Goal: Information Seeking & Learning: Learn about a topic

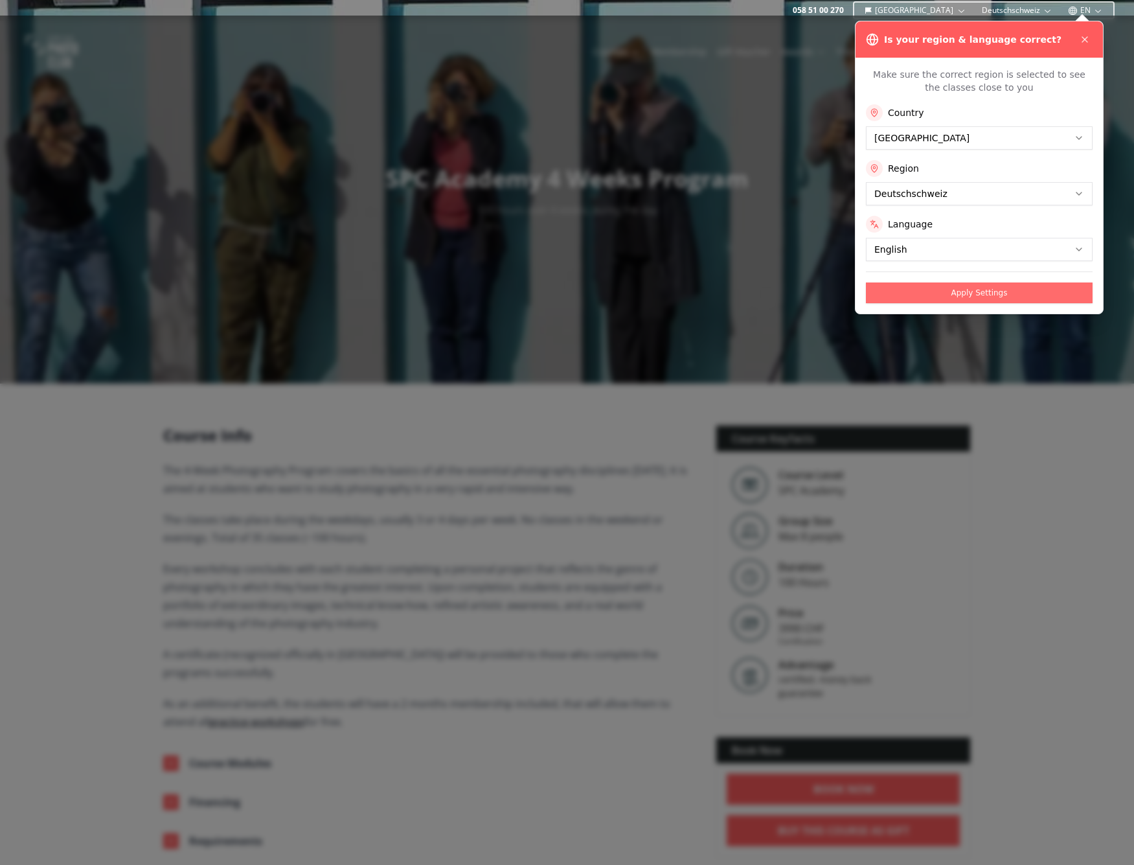
click at [974, 293] on button "Apply Settings" at bounding box center [979, 292] width 227 height 21
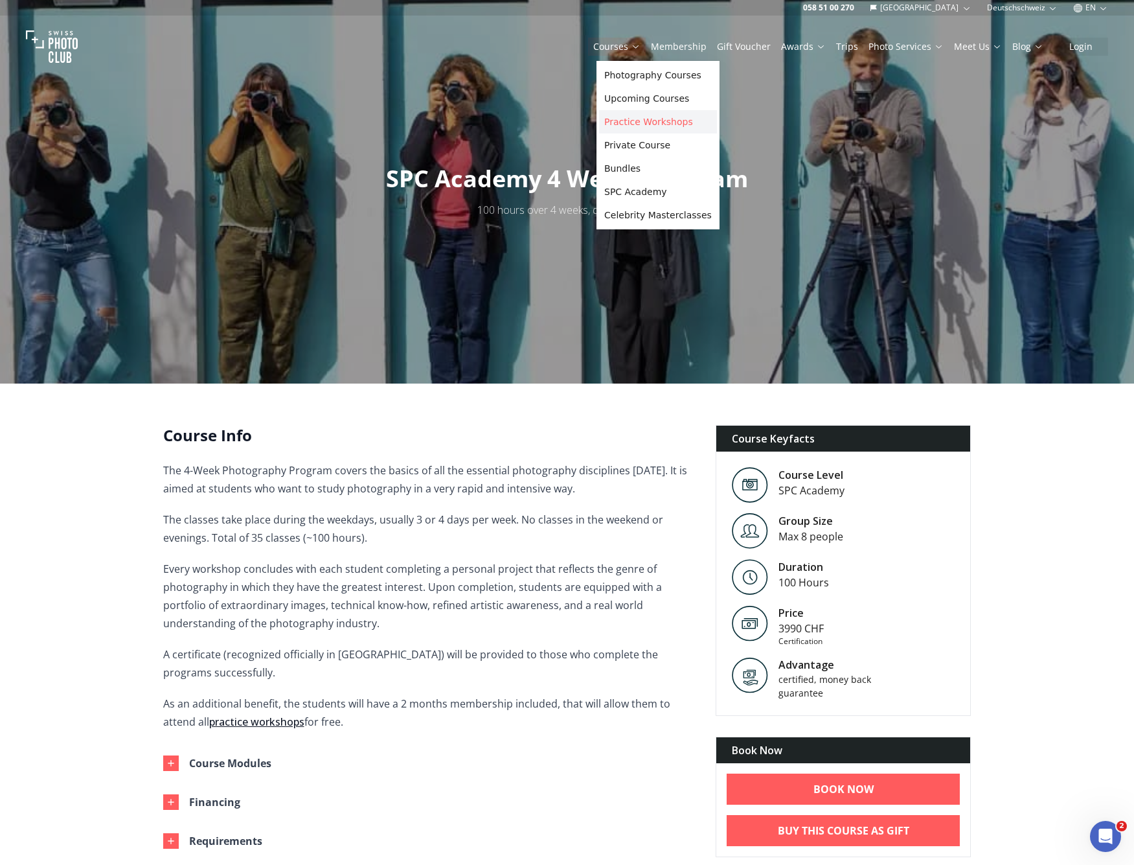
click at [626, 118] on link "Practice Workshops" at bounding box center [658, 121] width 118 height 23
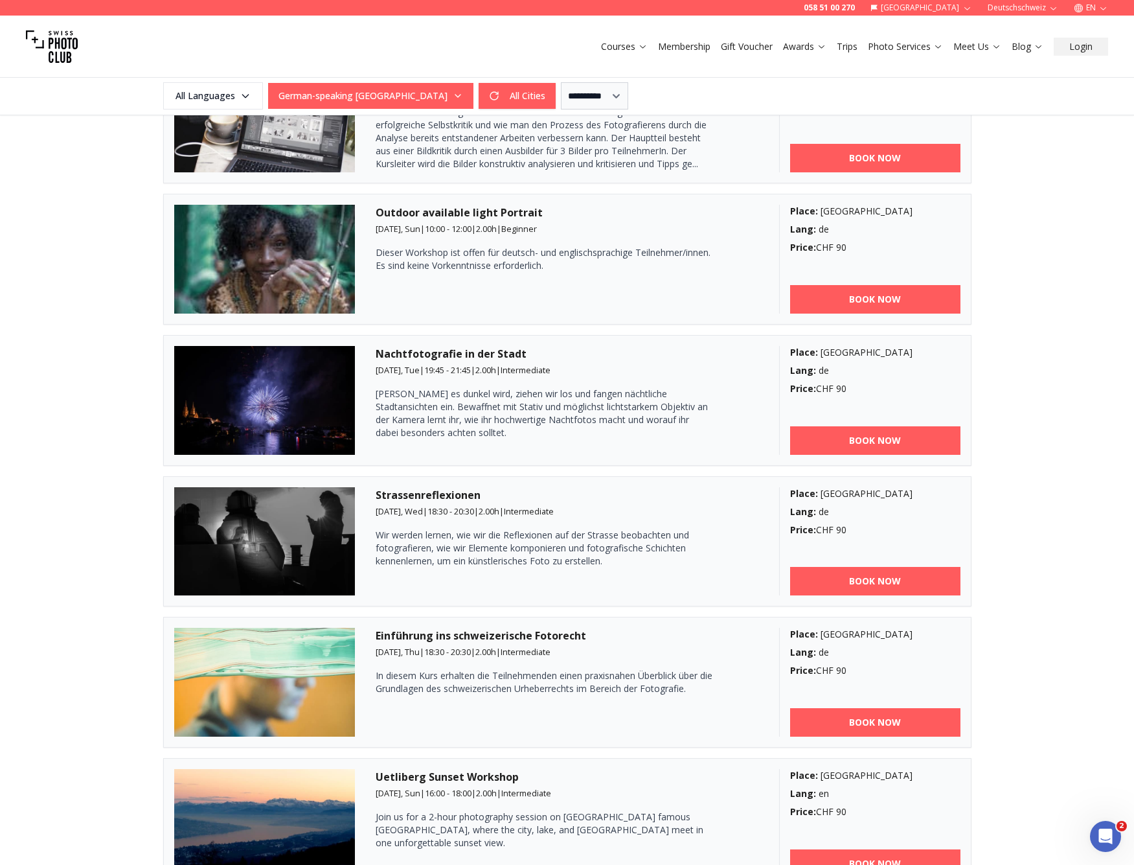
scroll to position [918, 0]
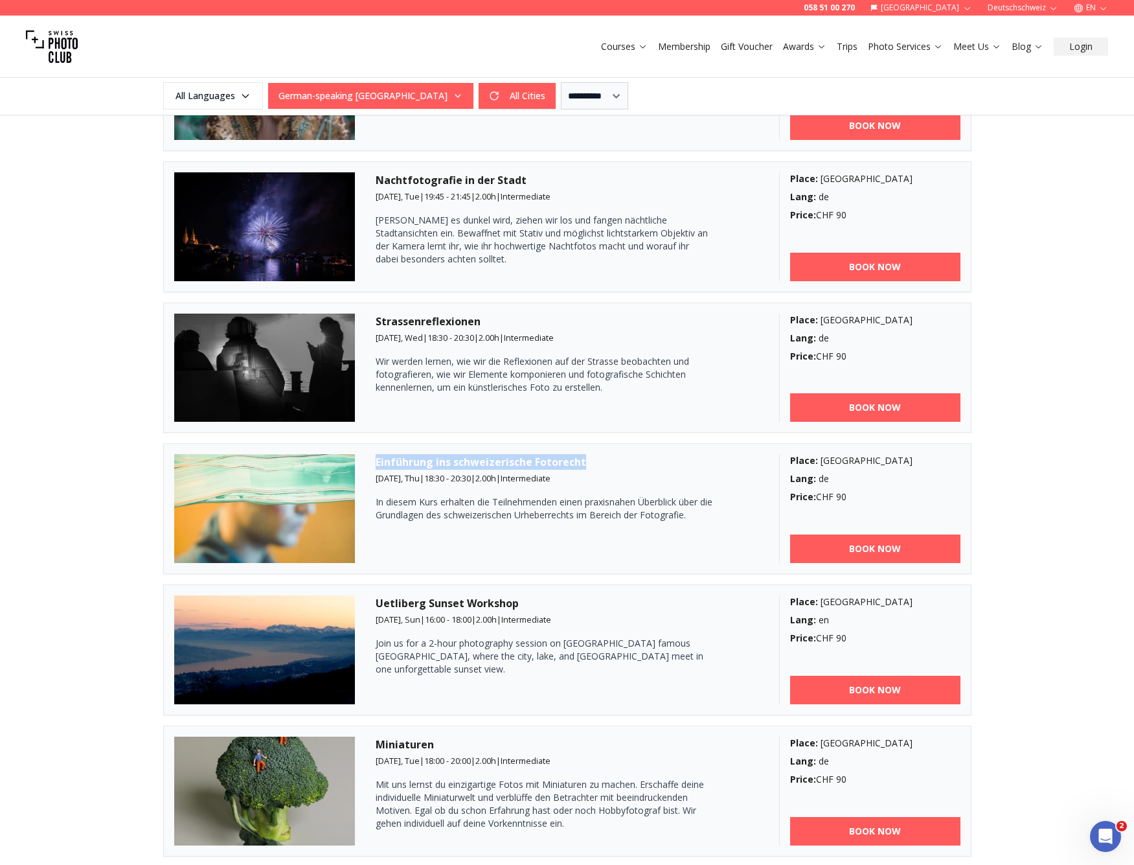
drag, startPoint x: 372, startPoint y: 462, endPoint x: 609, endPoint y: 461, distance: 237.7
click at [609, 461] on article "Einführung ins schweizerische Fotorecht [DATE], Thu | 18:30 - 20:30 | 2.00 h | …" at bounding box center [567, 508] width 808 height 131
copy h3 "Einführung ins schweizerische Fotorecht"
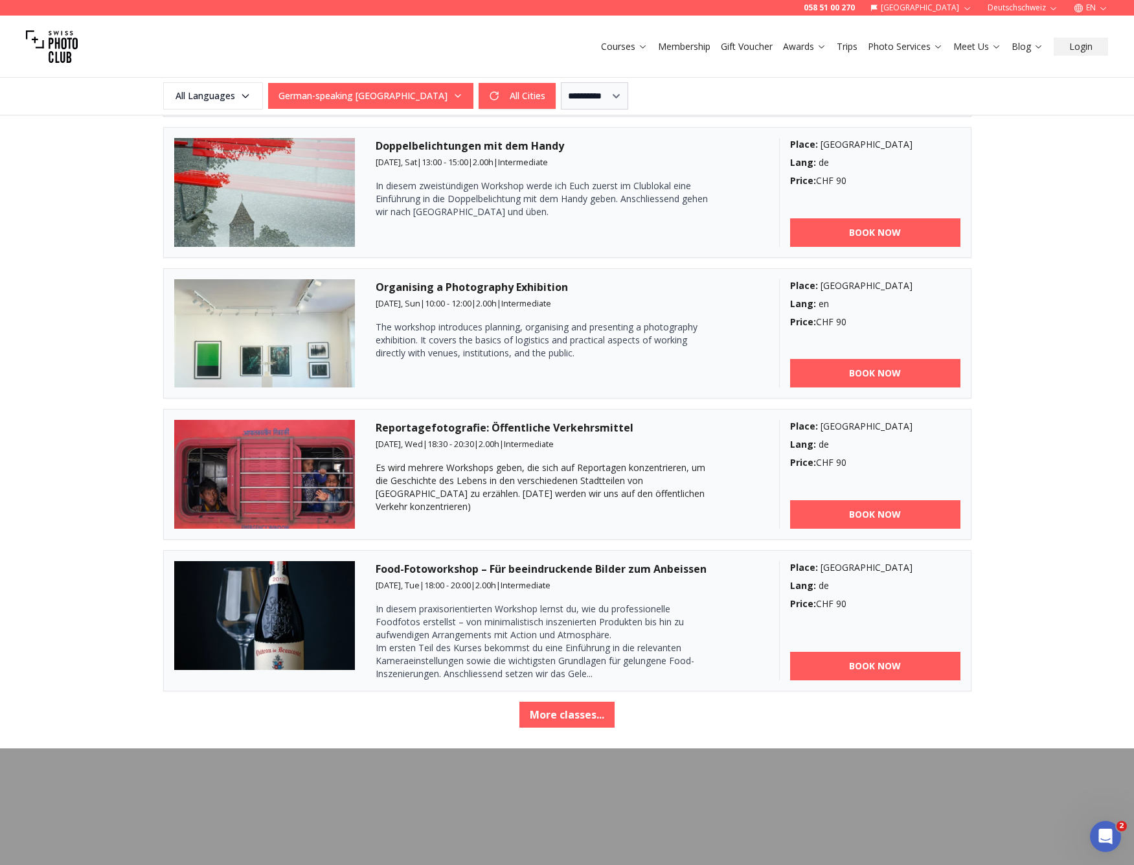
scroll to position [2171, 0]
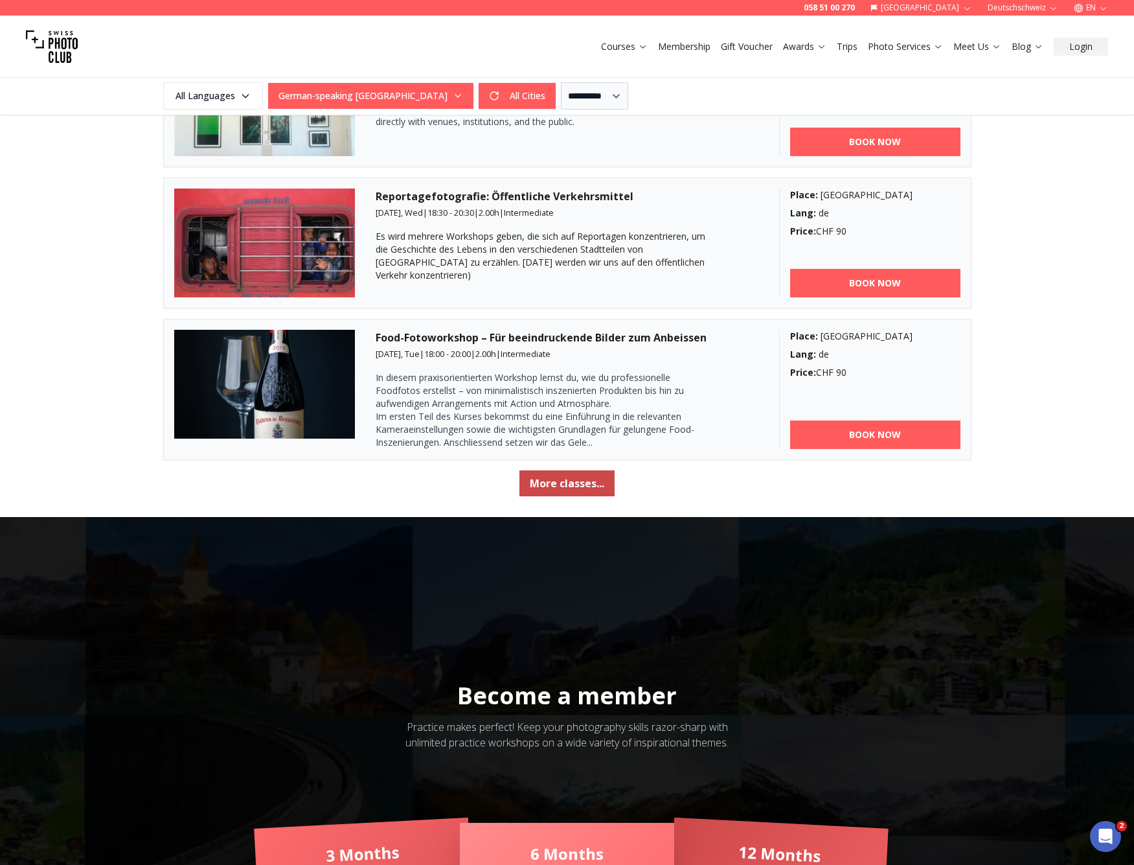
click at [576, 483] on button "More classes..." at bounding box center [566, 483] width 95 height 26
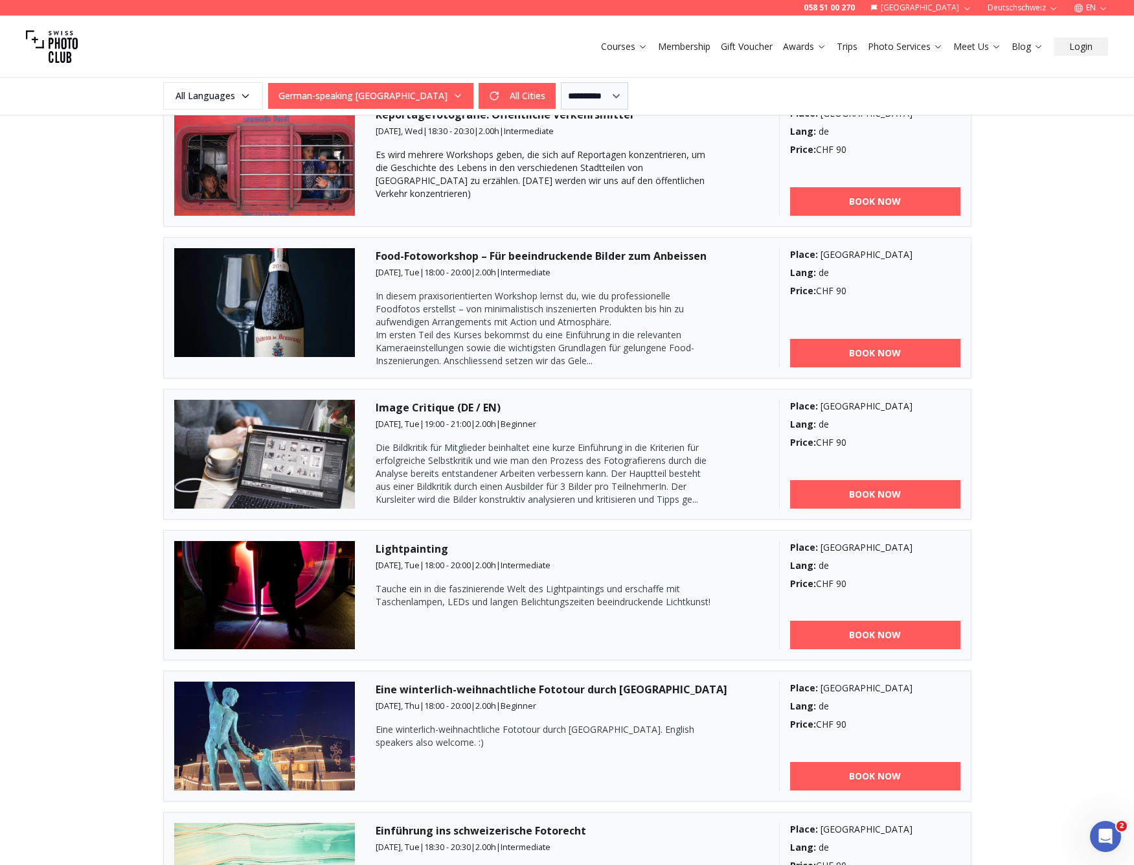
scroll to position [2298, 0]
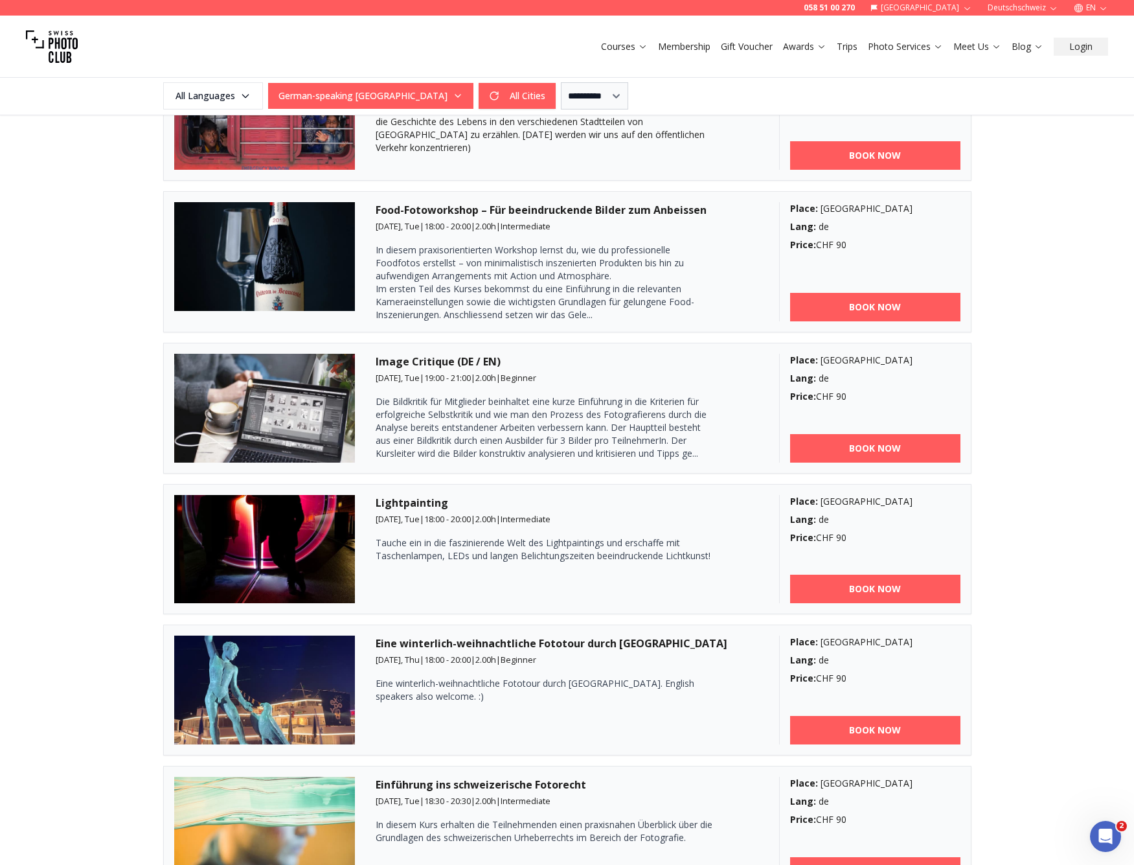
click at [422, 507] on h3 "Lightpainting" at bounding box center [567, 503] width 383 height 16
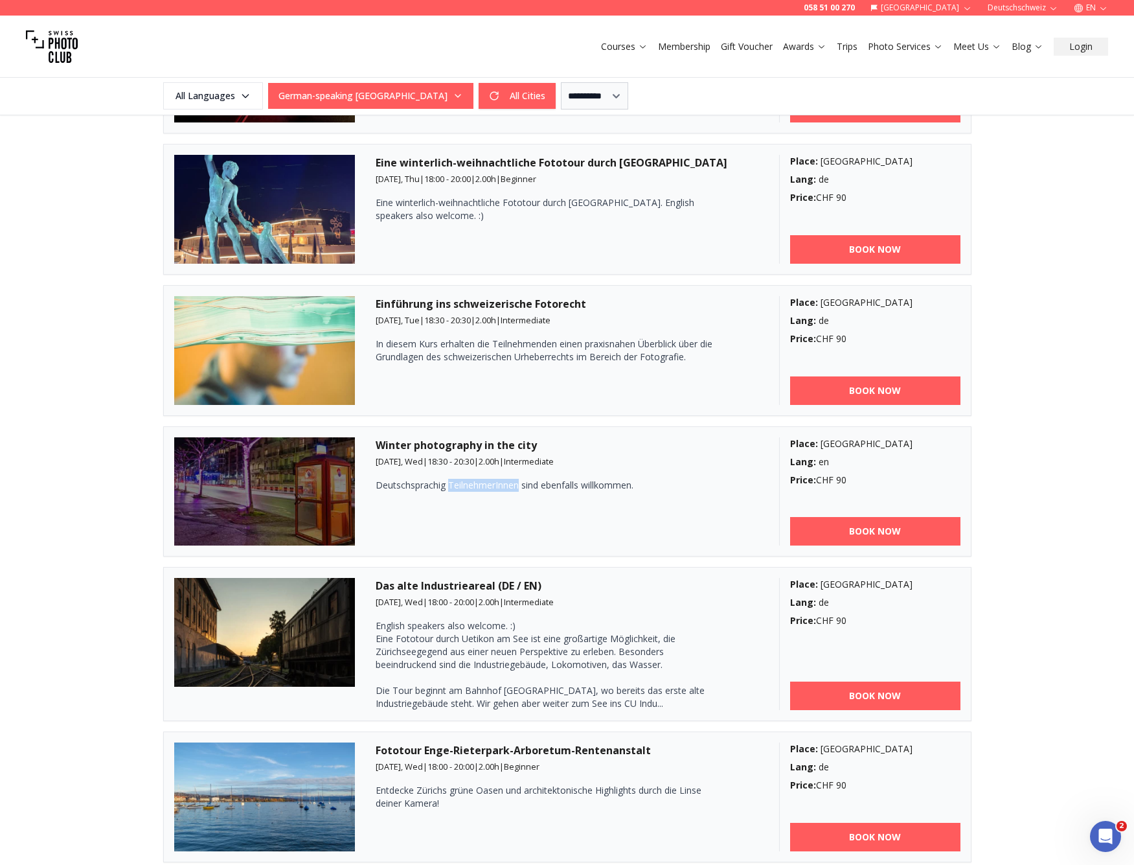
scroll to position [2842, 0]
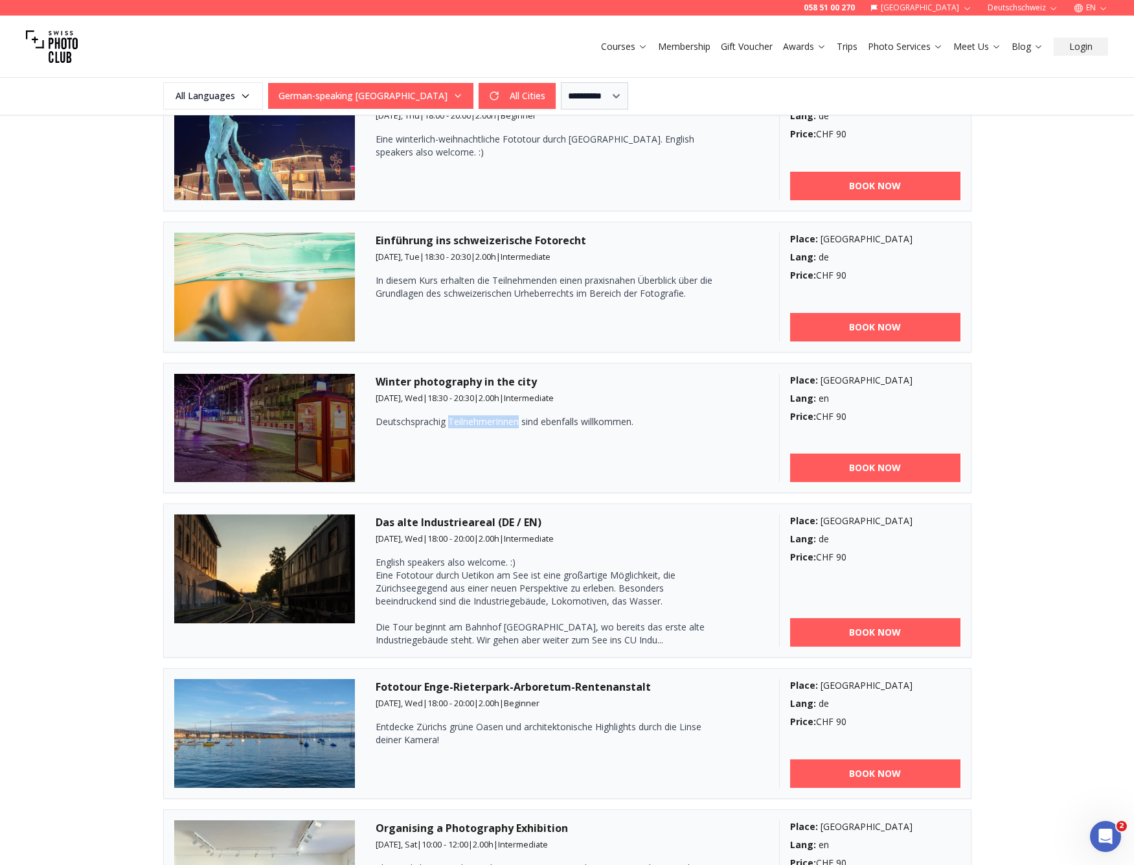
click at [196, 578] on img at bounding box center [264, 568] width 181 height 109
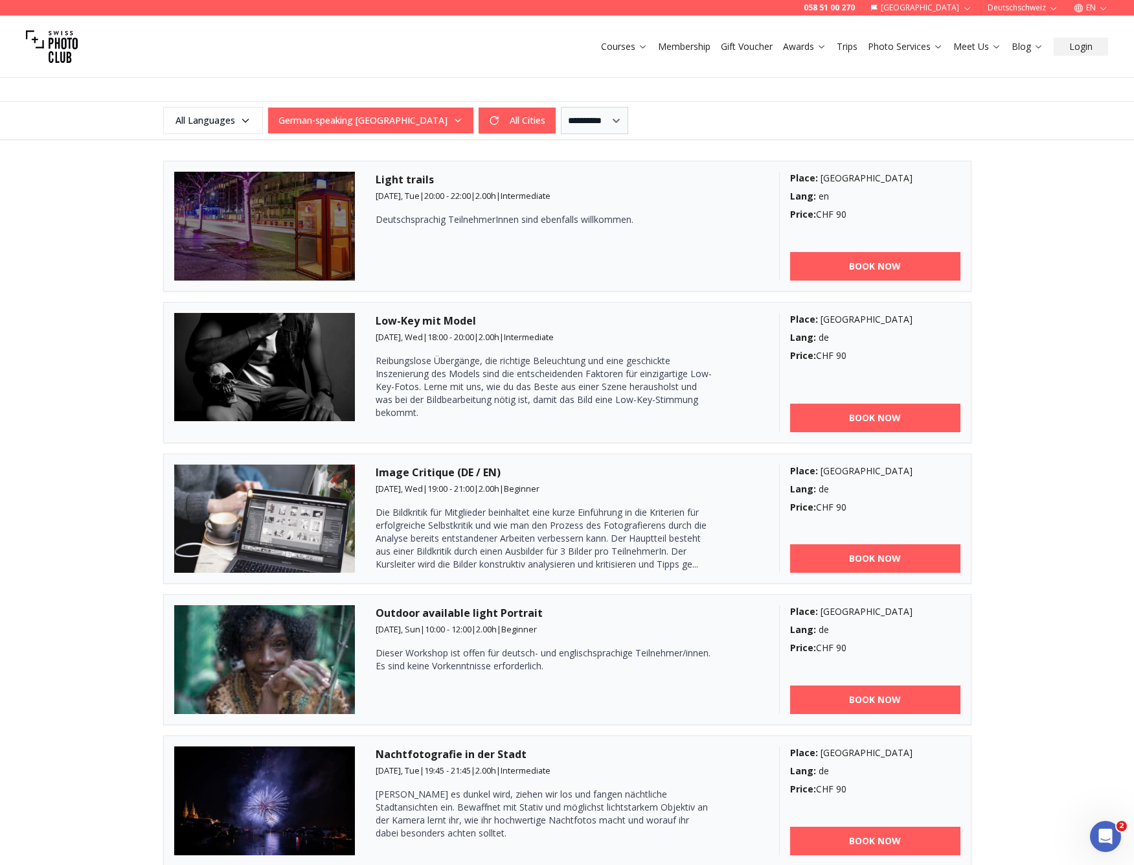
scroll to position [0, 0]
